Goal: Transaction & Acquisition: Obtain resource

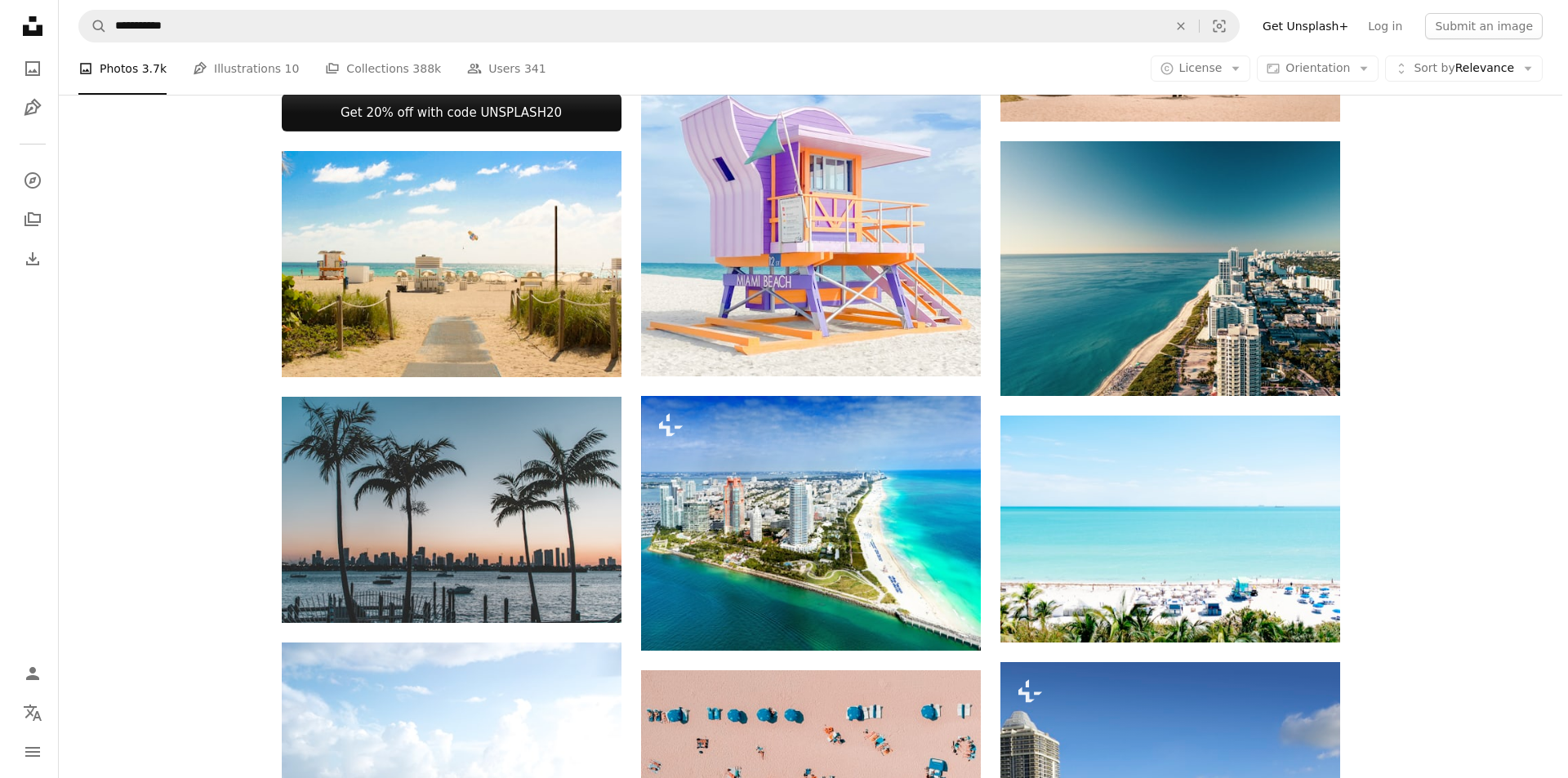
scroll to position [817, 0]
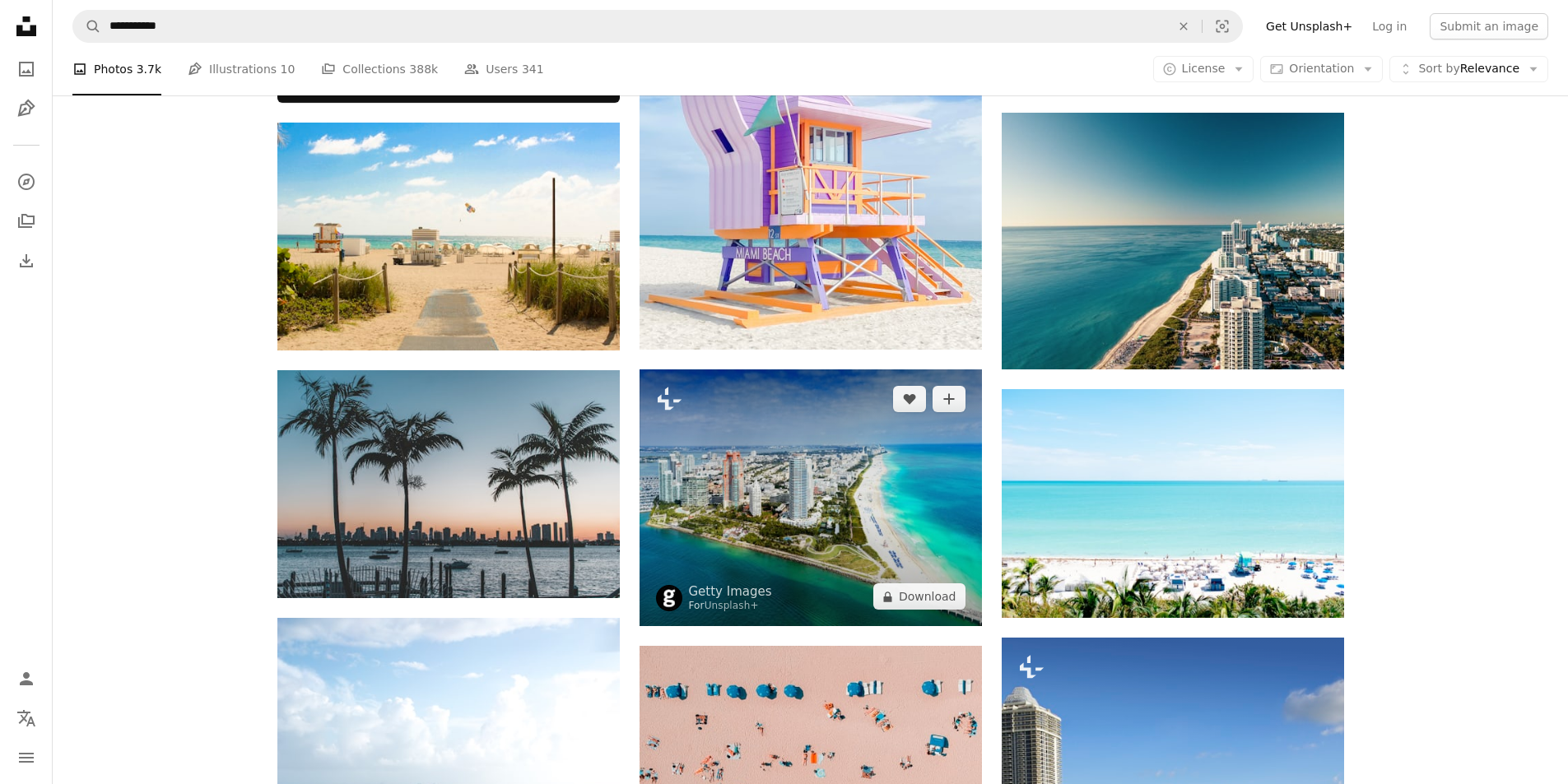
click at [728, 525] on img at bounding box center [810, 498] width 342 height 257
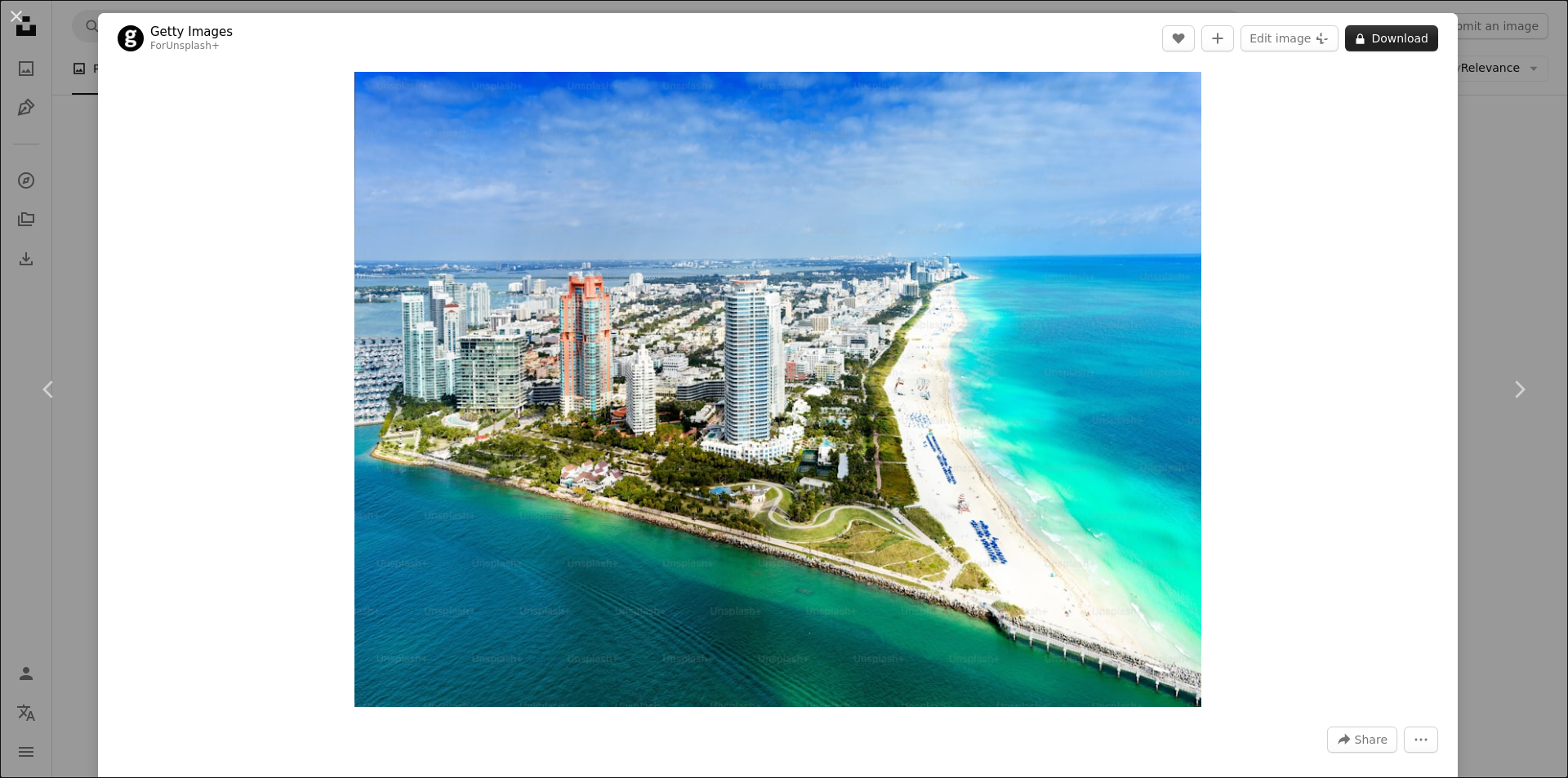
click at [1373, 43] on button "A lock Download" at bounding box center [1391, 39] width 93 height 26
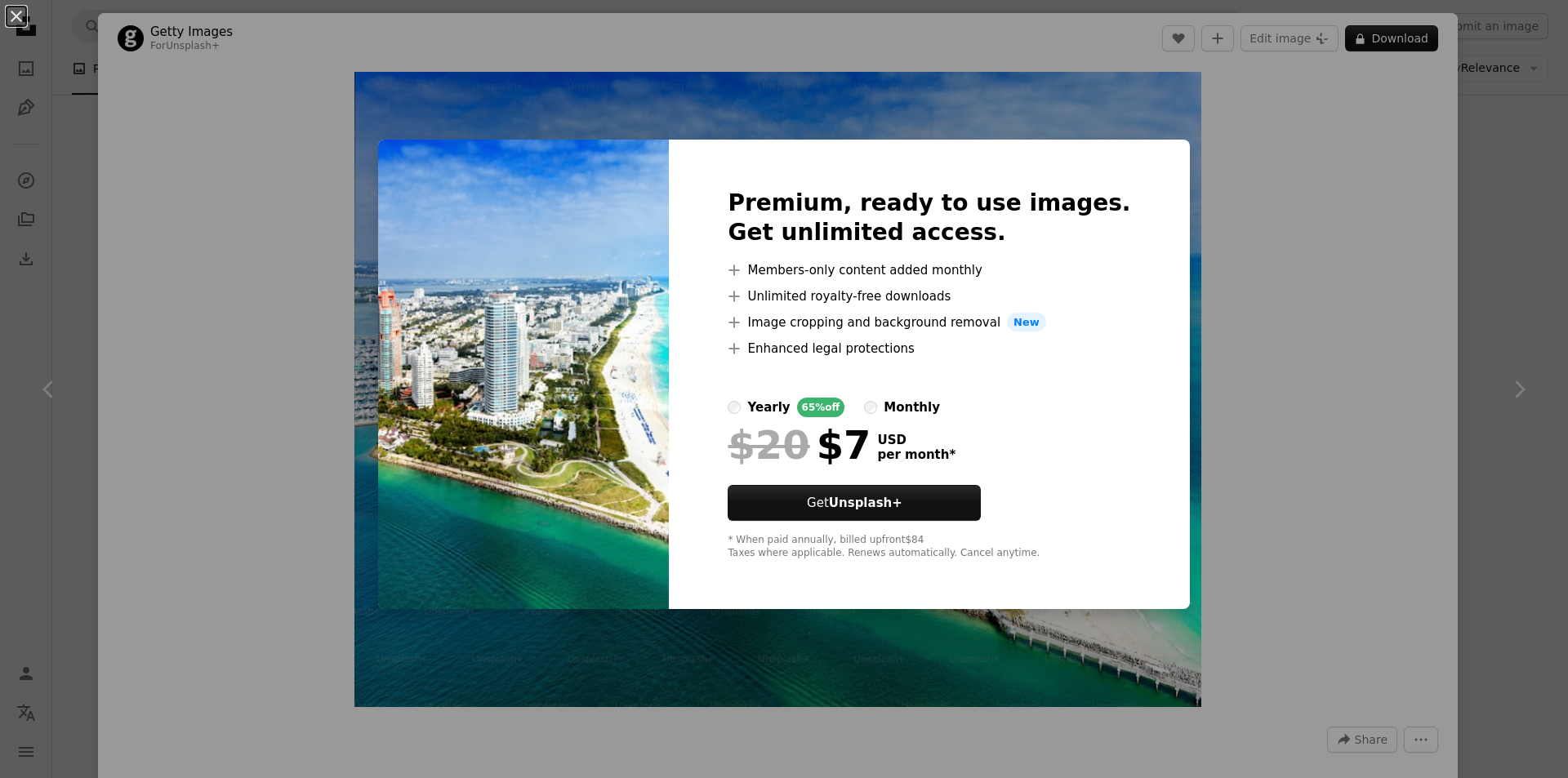
click at [1329, 228] on div "An X shape Premium, ready to use images. Get unlimited access. A plus sign Memb…" at bounding box center [784, 389] width 1568 height 778
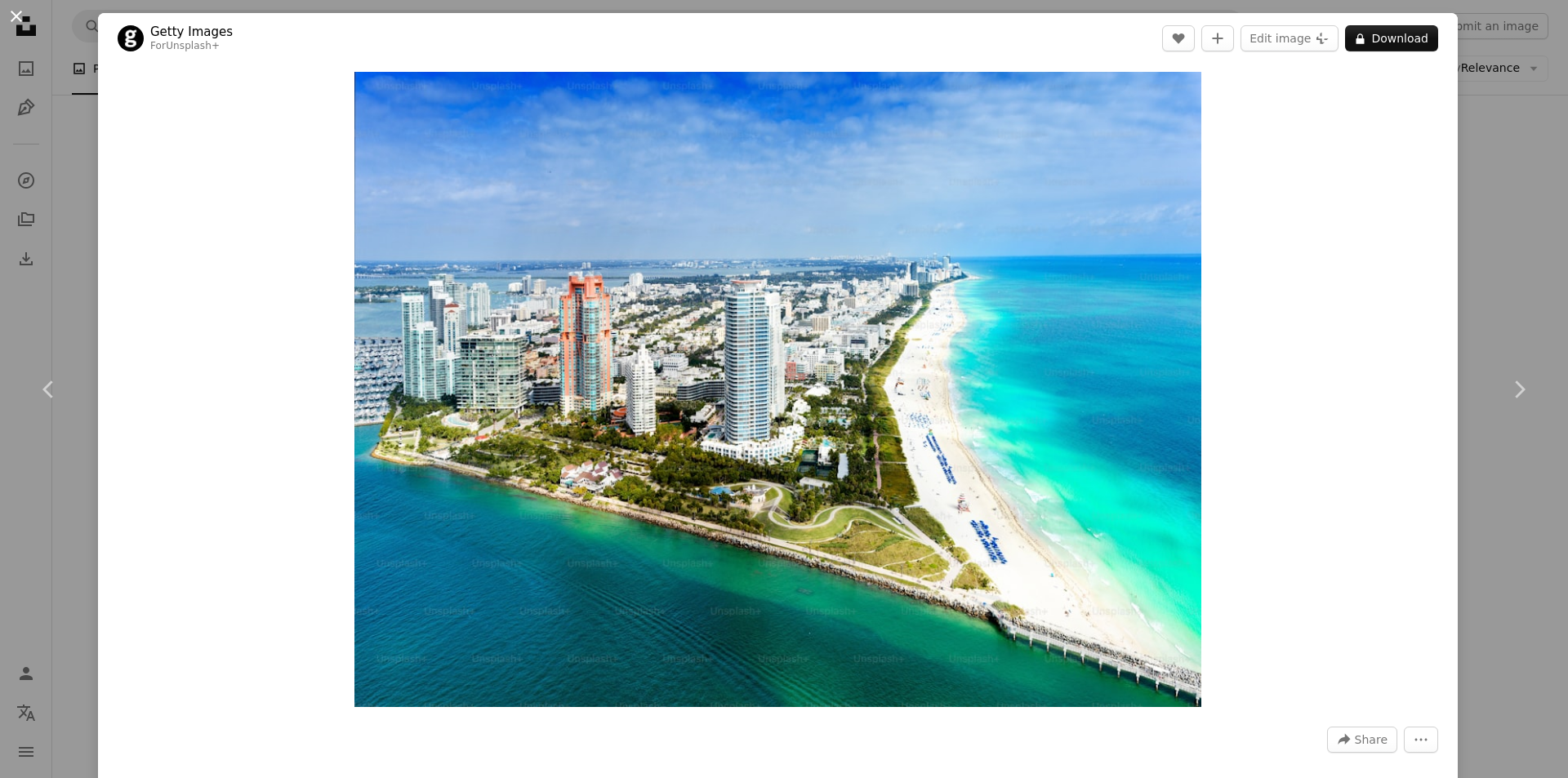
click at [18, 20] on button "An X shape" at bounding box center [16, 16] width 19 height 19
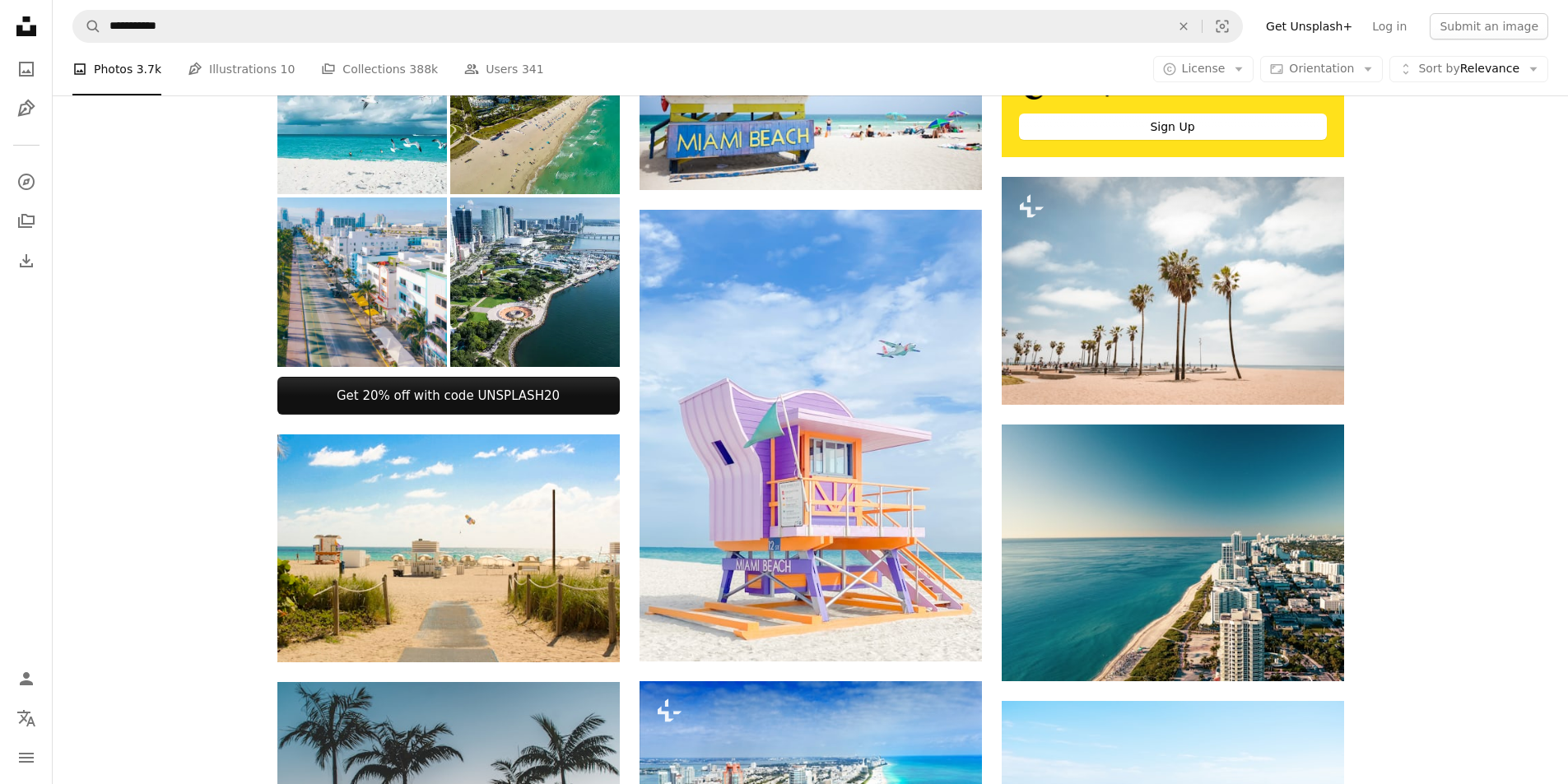
scroll to position [329, 0]
